Goal: Information Seeking & Learning: Learn about a topic

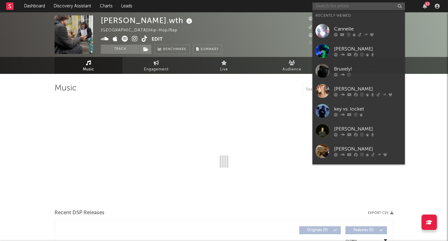
click at [343, 7] on input "text" at bounding box center [358, 6] width 92 height 8
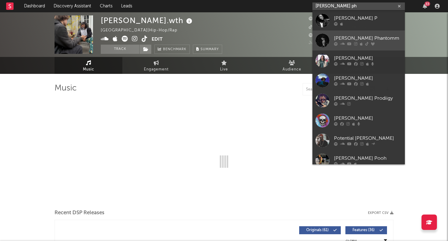
type input "[PERSON_NAME] ph"
click at [349, 41] on div "[PERSON_NAME] Phantomm" at bounding box center [368, 38] width 68 height 7
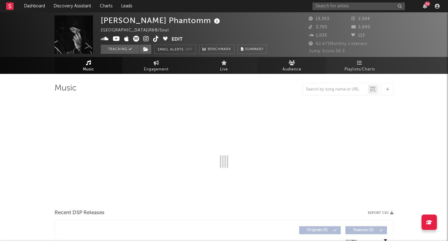
select select "6m"
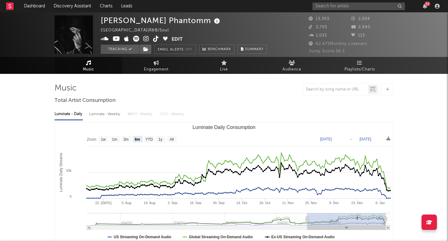
click at [111, 116] on div "Luminate - Weekly" at bounding box center [105, 114] width 32 height 10
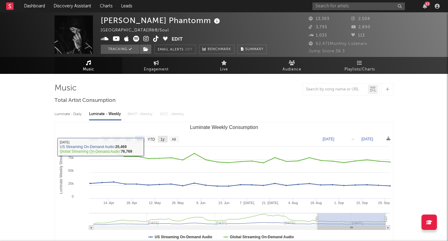
click at [166, 139] on rect "Luminate Weekly Consumption" at bounding box center [163, 139] width 10 height 7
select select "1y"
type input "[DATE]"
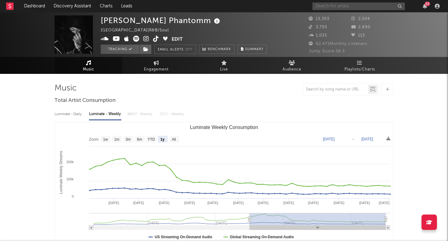
click at [335, 4] on input "text" at bounding box center [358, 6] width 92 height 8
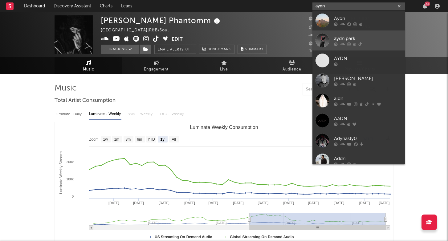
type input "aydn"
click at [364, 42] on link "aydn park" at bounding box center [358, 40] width 92 height 20
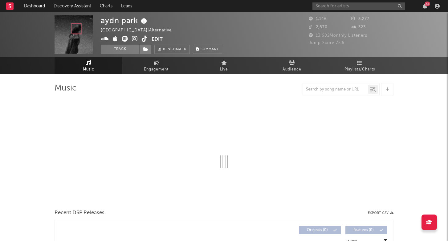
select select "1w"
